Goal: Information Seeking & Learning: Find specific fact

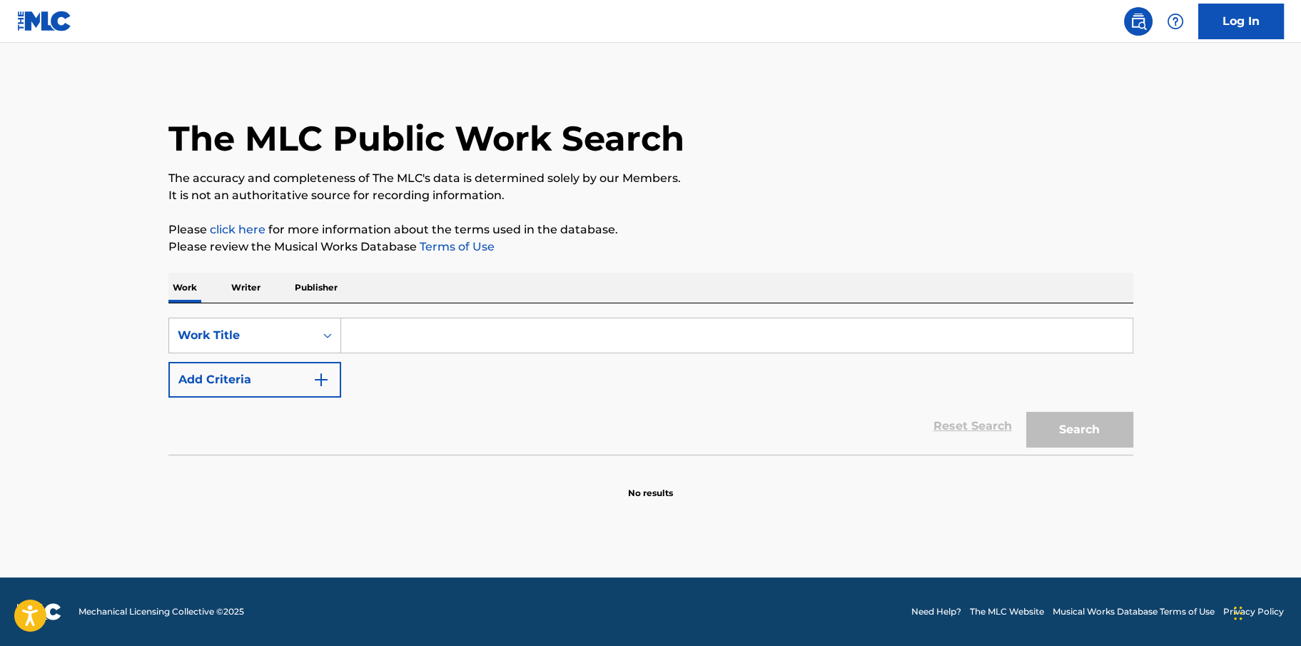
click at [422, 338] on input "Search Form" at bounding box center [736, 335] width 791 height 34
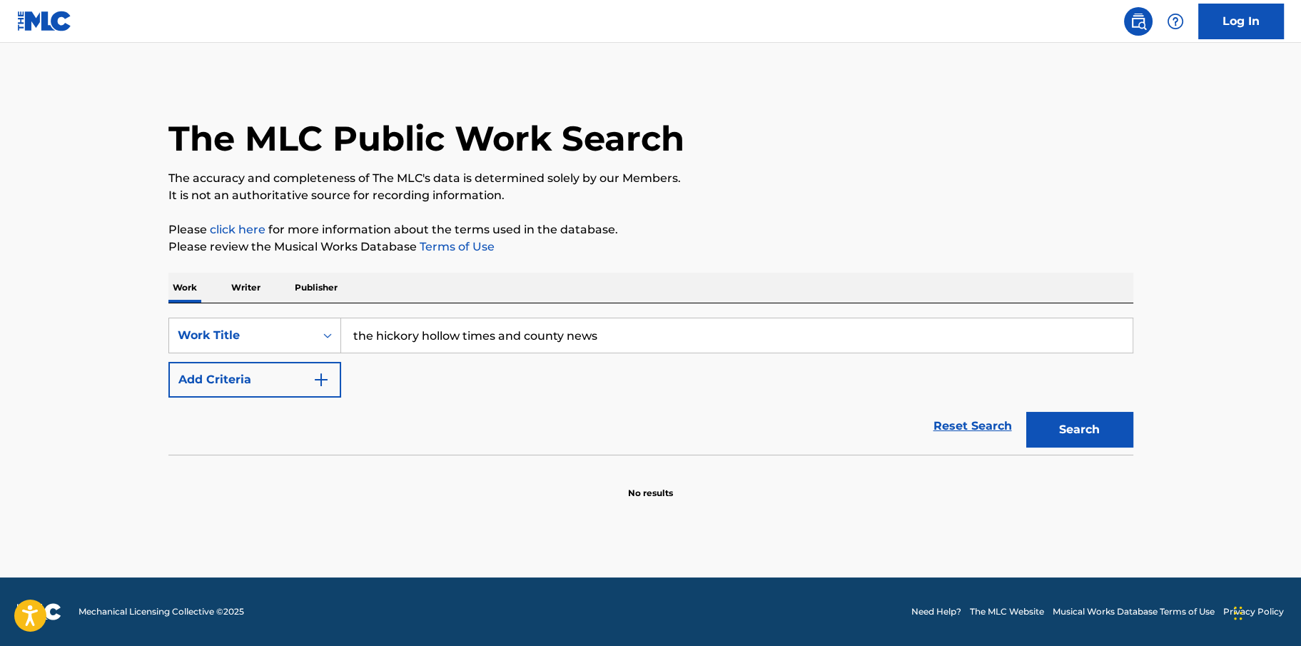
type input "the hickory hollow times and county news"
click at [1026, 412] on button "Search" at bounding box center [1079, 430] width 107 height 36
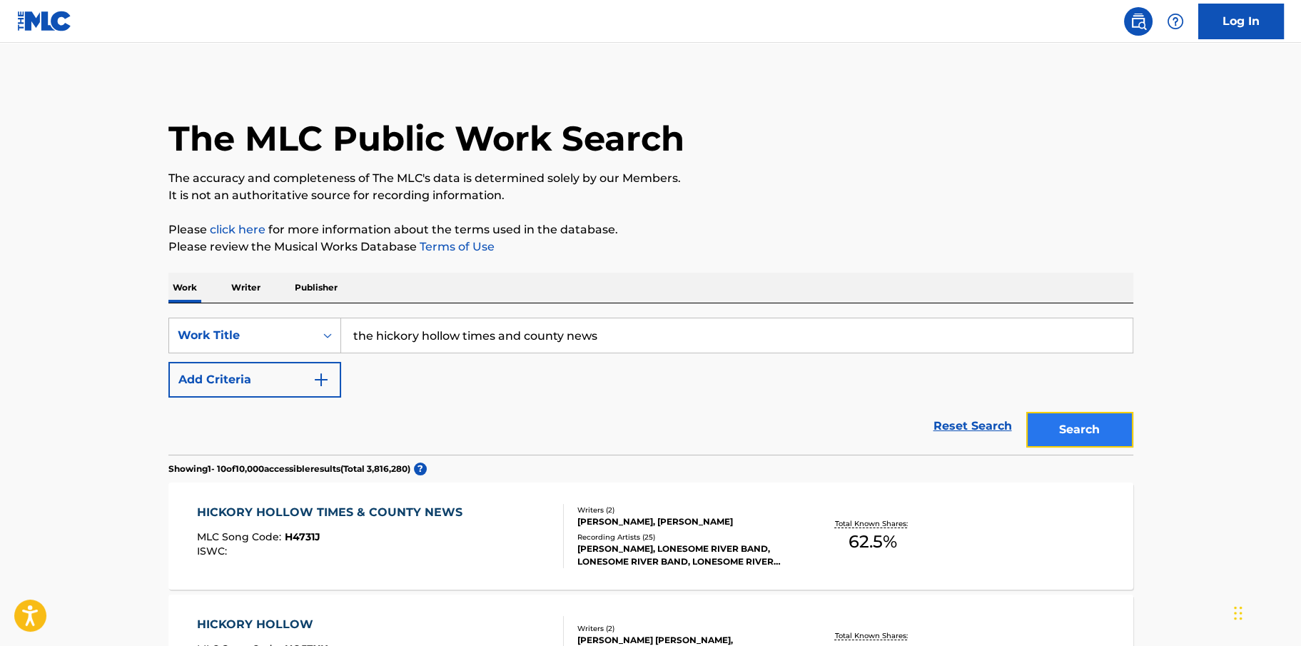
click at [1083, 425] on button "Search" at bounding box center [1079, 430] width 107 height 36
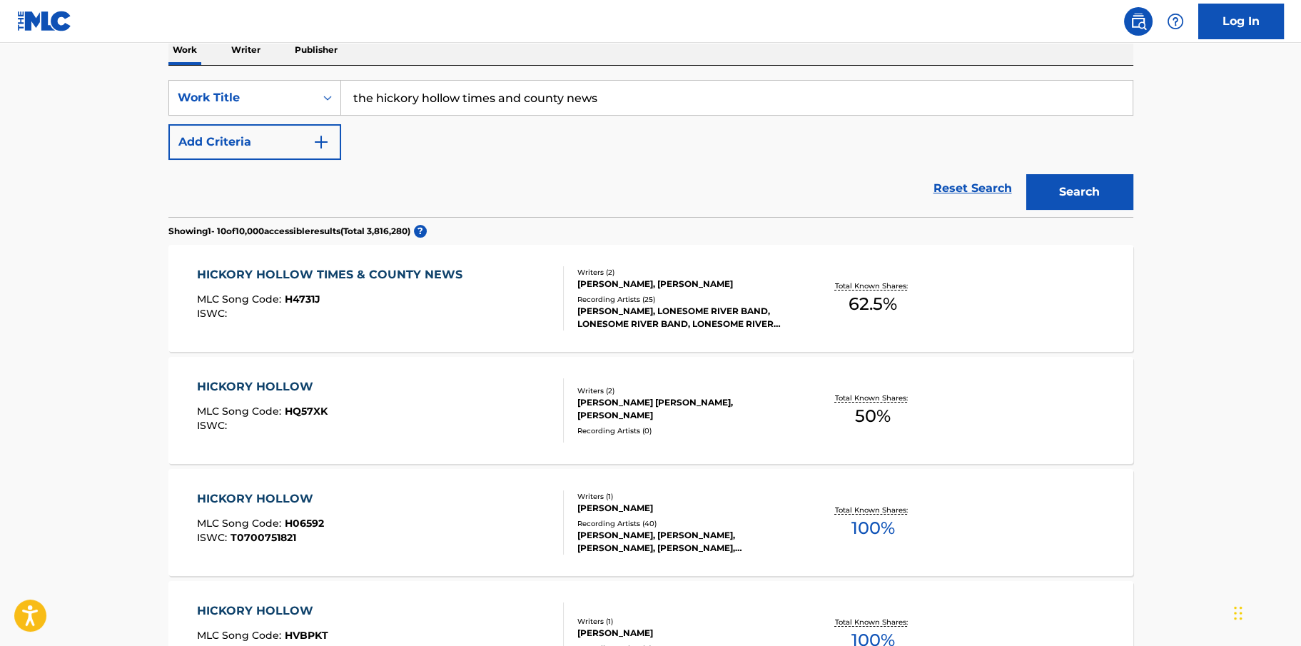
click at [396, 266] on div "HICKORY HOLLOW TIMES & COUNTY NEWS" at bounding box center [333, 274] width 273 height 17
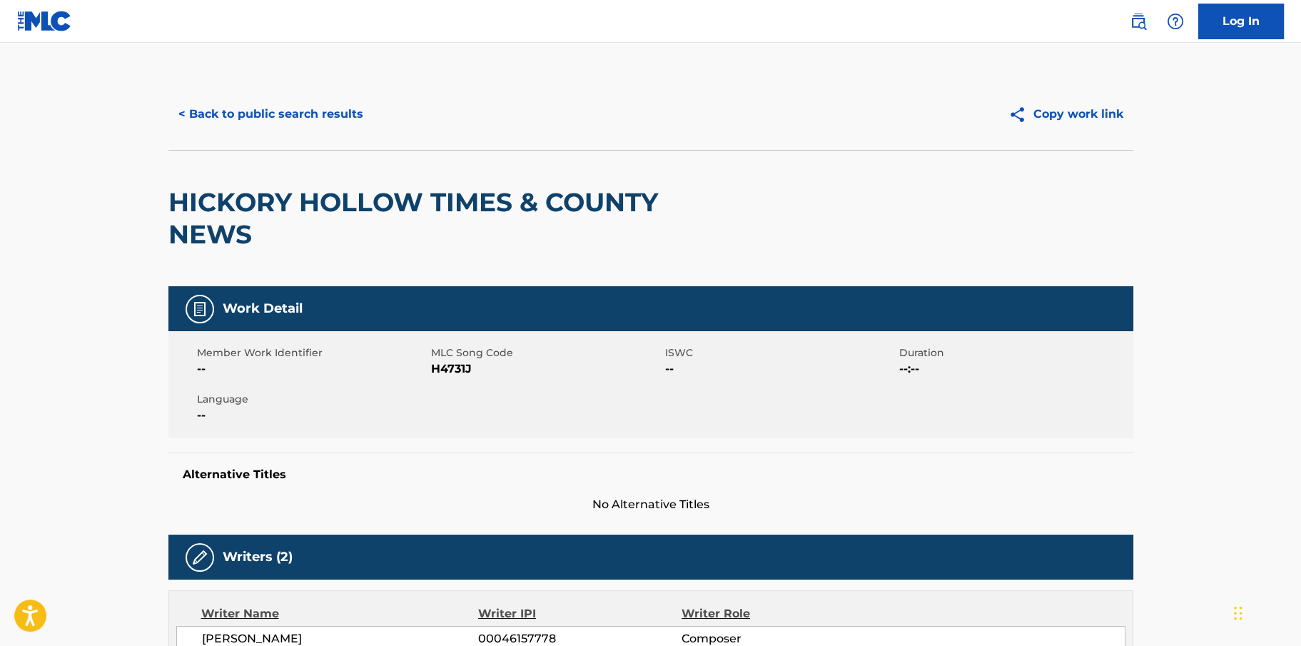
scroll to position [238, 0]
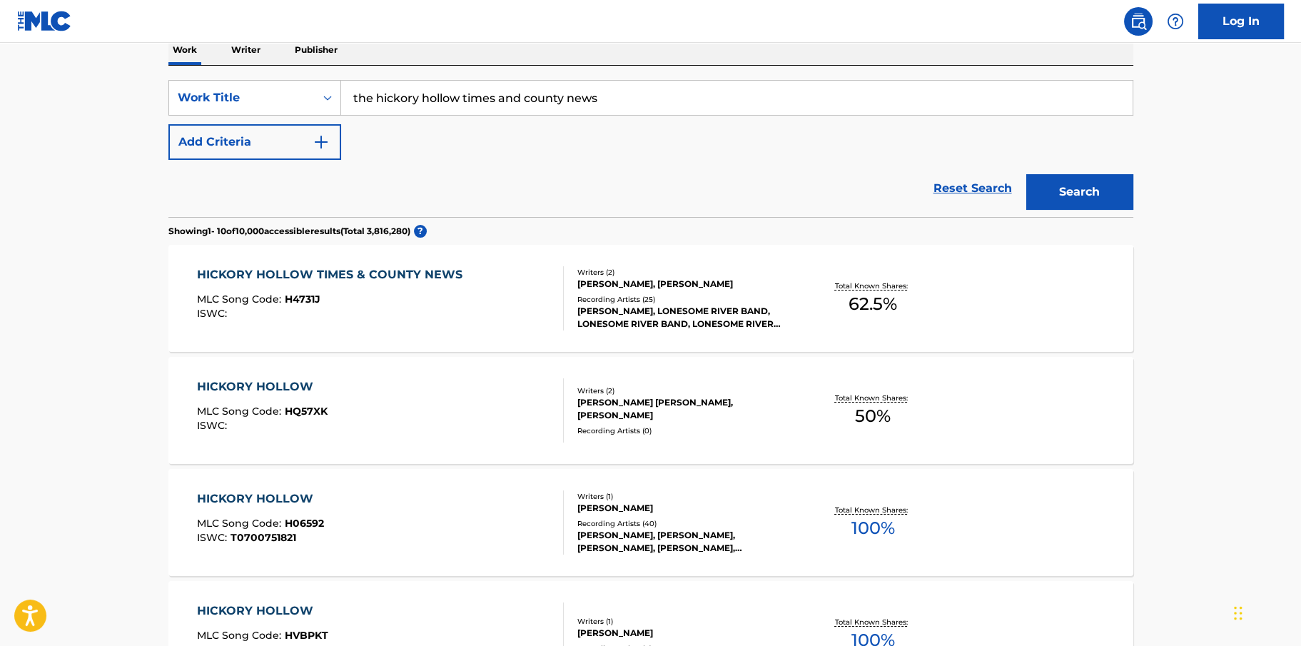
click at [306, 493] on div "HICKORY HOLLOW" at bounding box center [260, 498] width 127 height 17
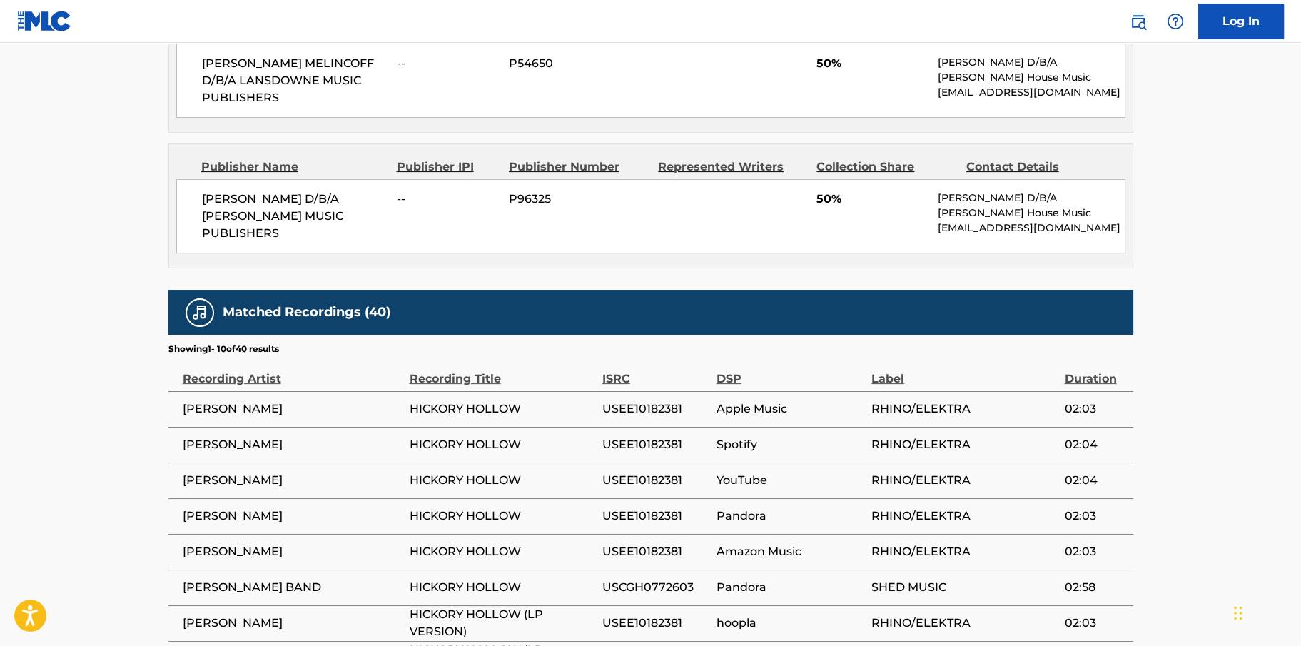
scroll to position [951, 0]
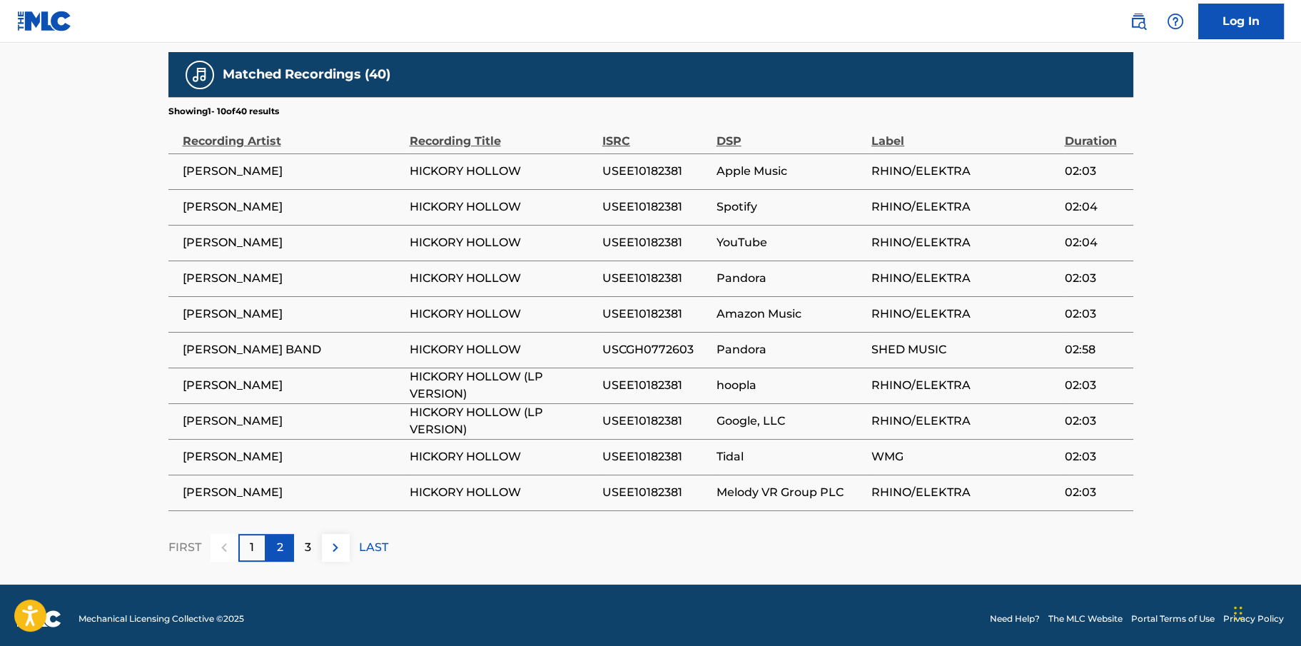
click at [281, 539] on p "2" at bounding box center [280, 547] width 6 height 17
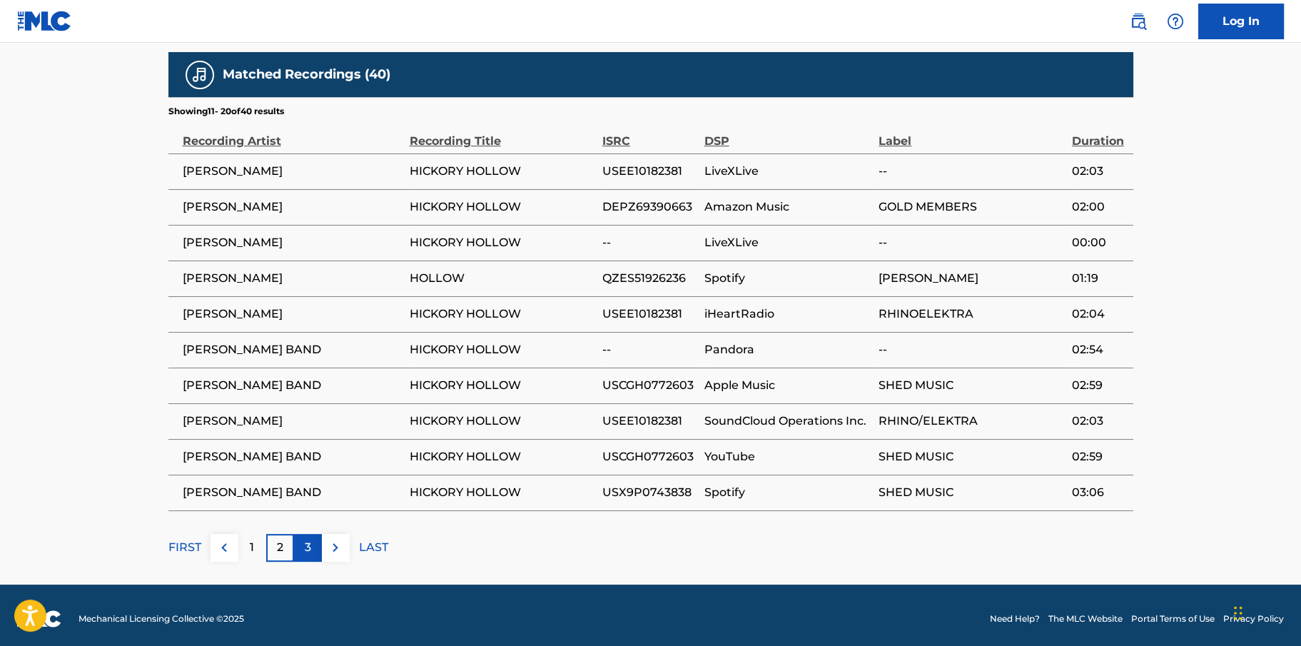
click at [300, 542] on div "3" at bounding box center [308, 548] width 28 height 28
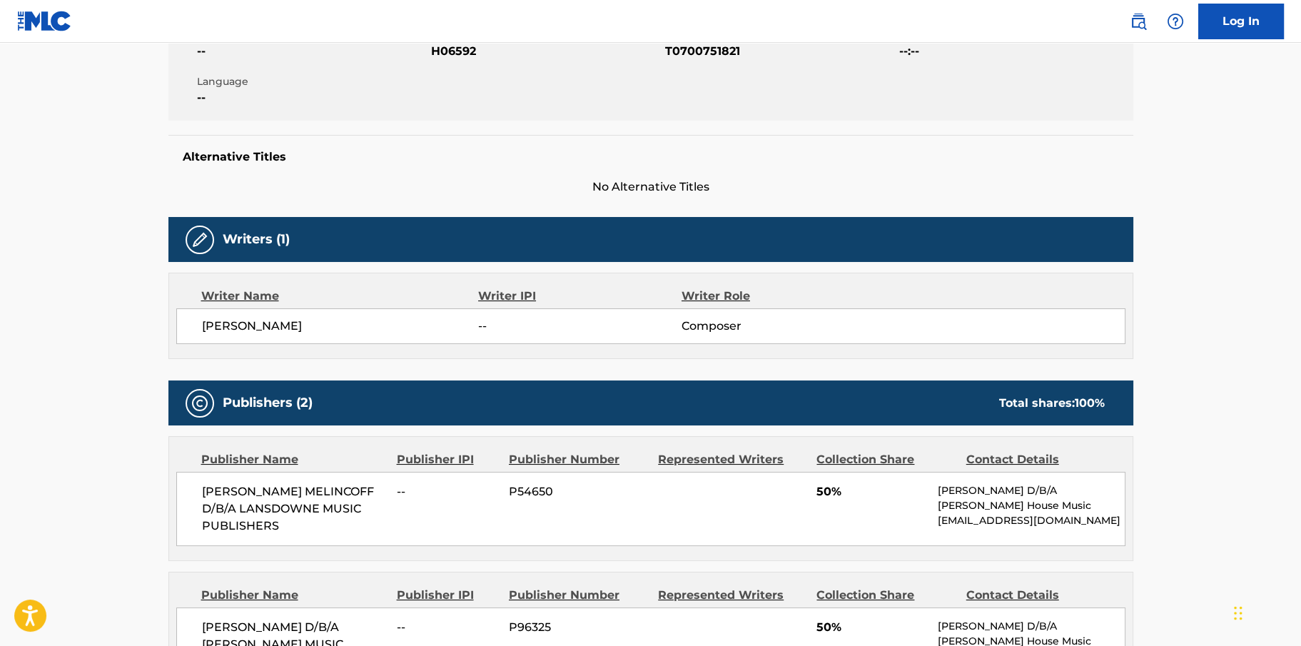
scroll to position [0, 0]
